Goal: Transaction & Acquisition: Purchase product/service

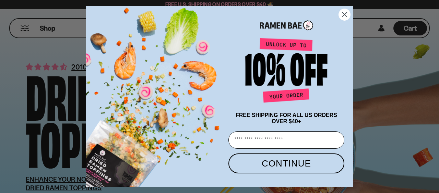
click at [271, 138] on input "Email" at bounding box center [287, 139] width 116 height 17
type input "**********"
click at [276, 158] on button "CONTINUE" at bounding box center [287, 163] width 116 height 20
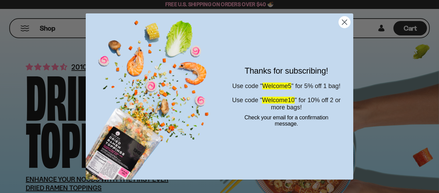
click at [345, 27] on circle "Close dialog" at bounding box center [344, 21] width 11 height 11
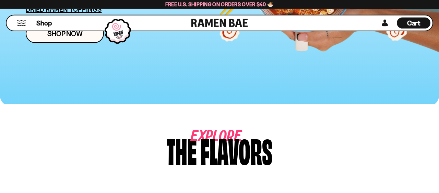
scroll to position [179, 0]
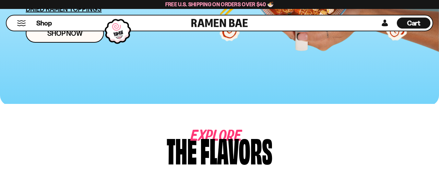
click at [55, 35] on div "Shop Cart D0381C2F-513E-4F90-8A41-6F0A75DCBAAA" at bounding box center [219, 23] width 439 height 28
click at [59, 36] on div "Shop Cart D0381C2F-513E-4F90-8A41-6F0A75DCBAAA" at bounding box center [219, 23] width 439 height 28
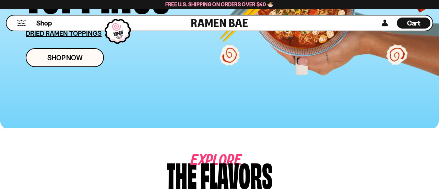
scroll to position [143, 0]
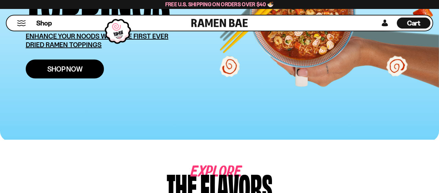
click at [66, 66] on span "Shop Now" at bounding box center [64, 68] width 35 height 7
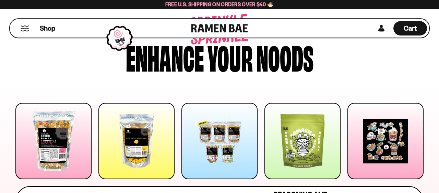
scroll to position [71, 0]
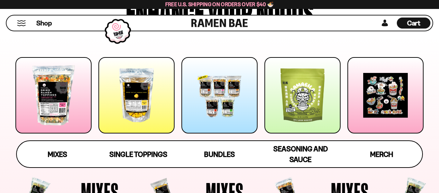
click at [218, 86] on div at bounding box center [220, 95] width 76 height 76
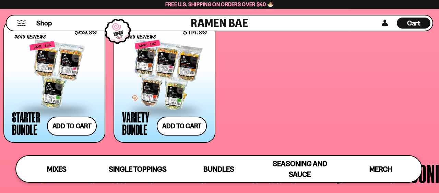
scroll to position [1260, 0]
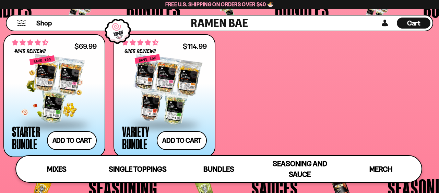
click at [66, 106] on div at bounding box center [54, 89] width 85 height 69
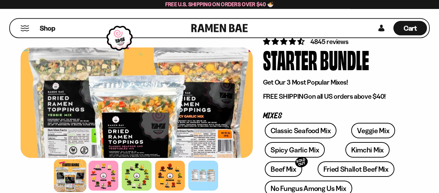
scroll to position [36, 0]
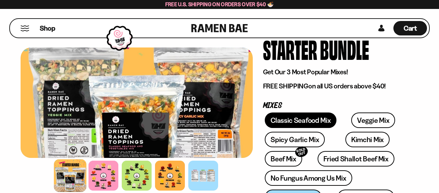
click at [305, 123] on link "Classic Seafood Mix" at bounding box center [301, 119] width 72 height 15
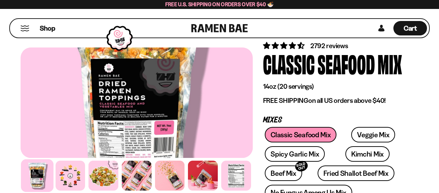
scroll to position [36, 0]
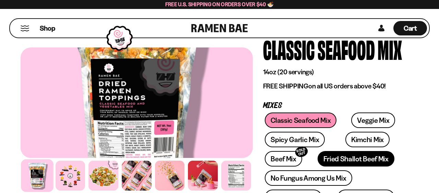
click at [318, 156] on link "Fried Shallot Beef Mix" at bounding box center [356, 158] width 77 height 15
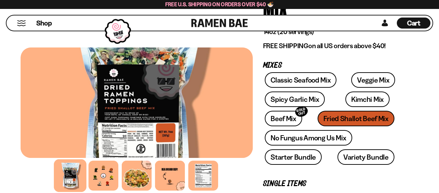
scroll to position [71, 0]
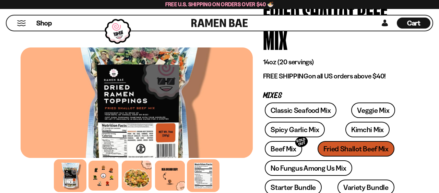
click at [210, 168] on div at bounding box center [203, 175] width 33 height 33
